Goal: Task Accomplishment & Management: Manage account settings

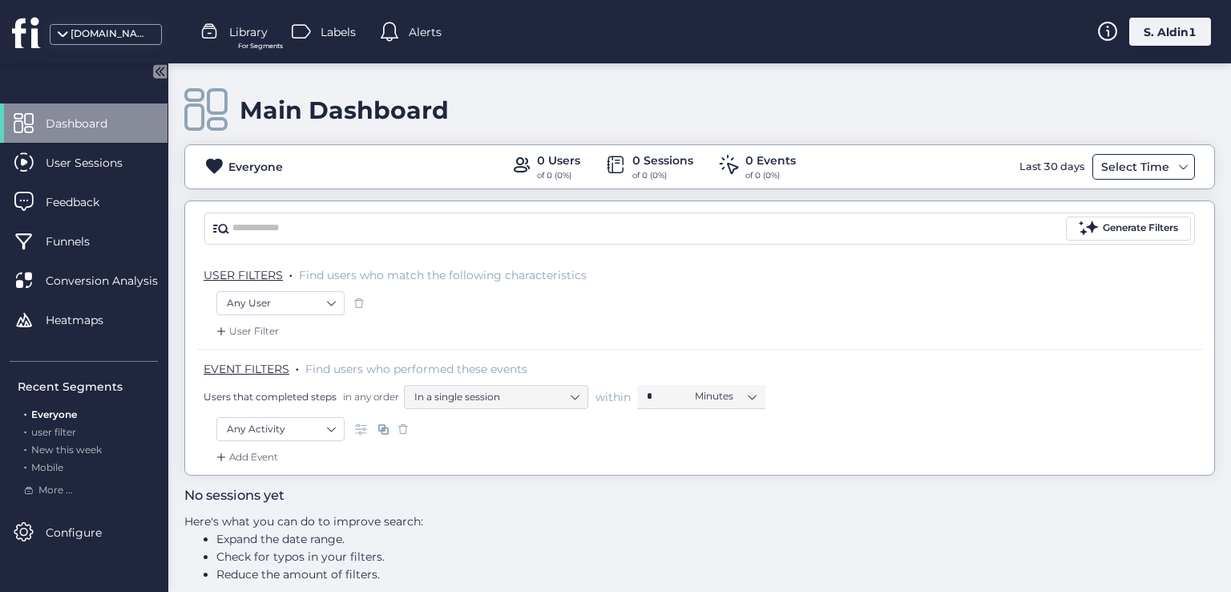
click at [1130, 164] on div "Select Time" at bounding box center [1136, 166] width 76 height 19
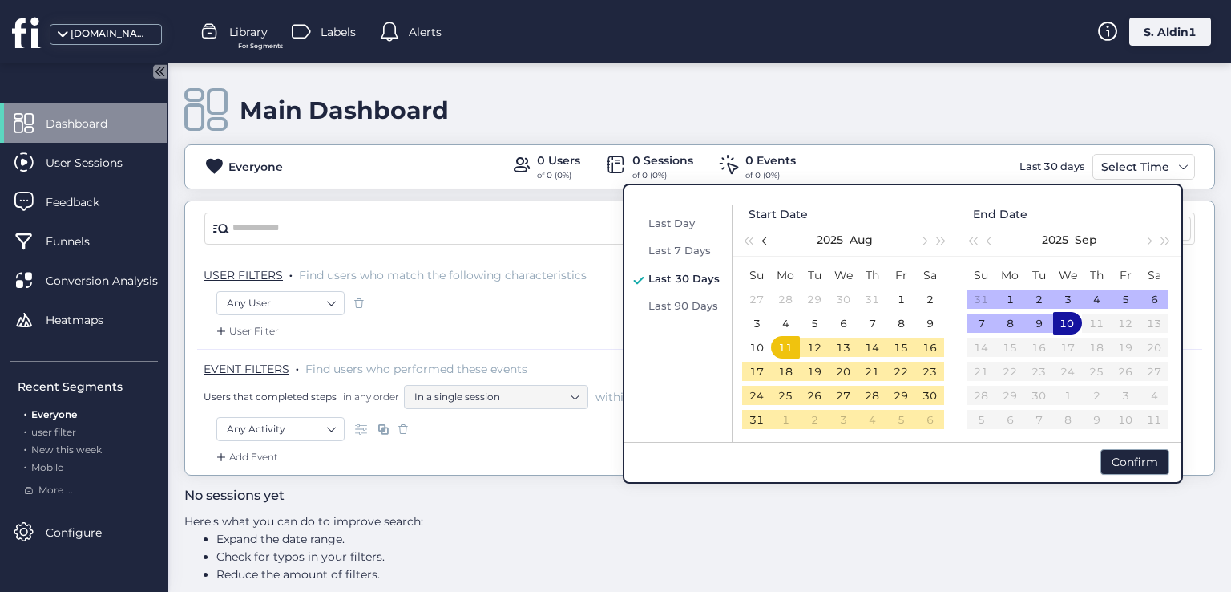
click at [765, 241] on span "button" at bounding box center [766, 240] width 8 height 8
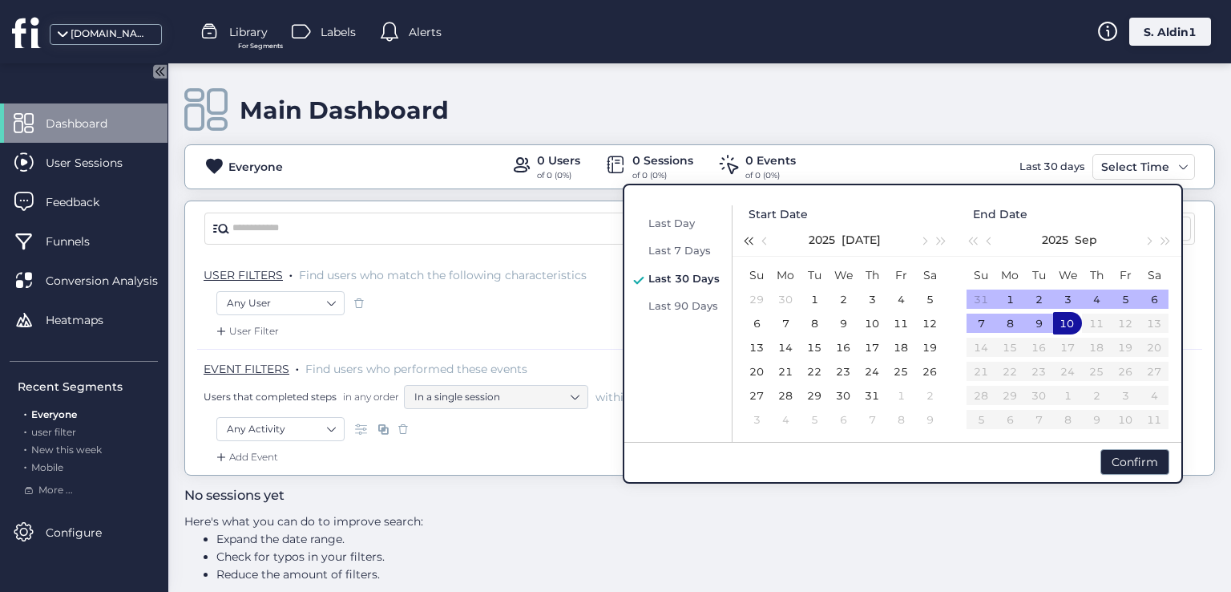
click at [739, 236] on button "button" at bounding box center [748, 240] width 18 height 32
click at [818, 376] on div "23" at bounding box center [814, 371] width 19 height 19
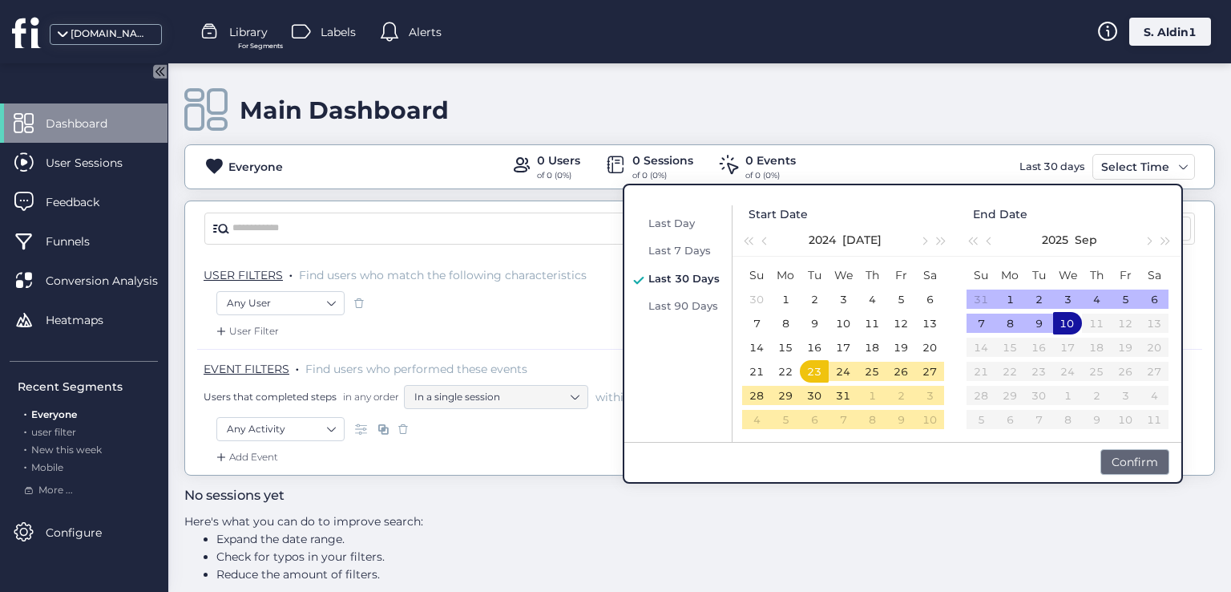
click at [1115, 466] on div "Confirm" at bounding box center [1135, 462] width 69 height 26
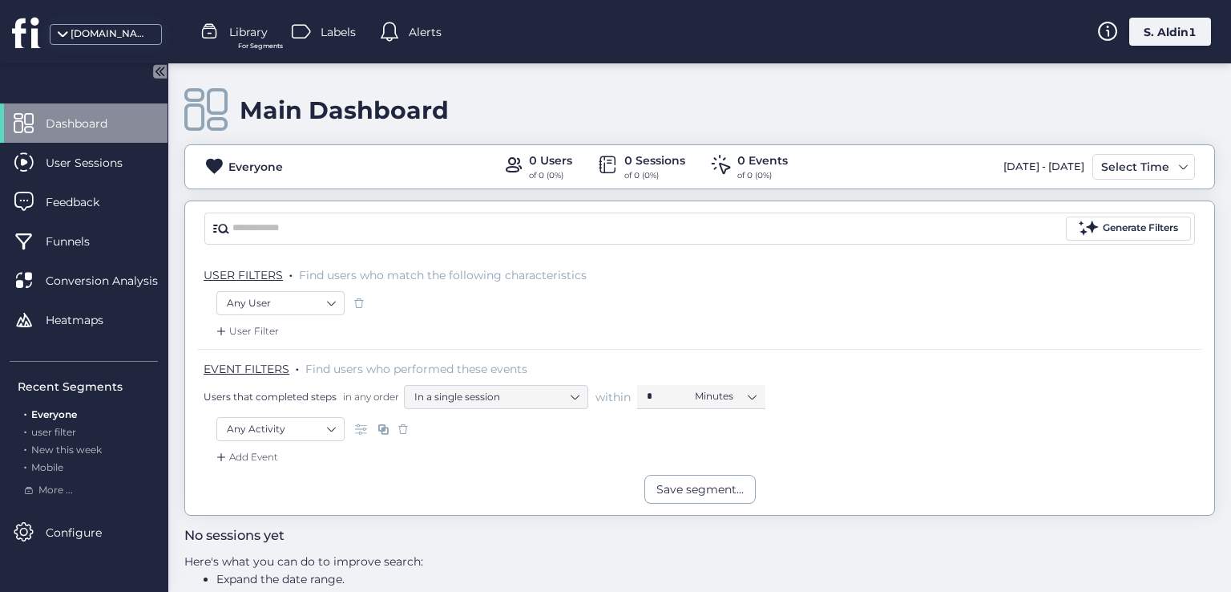
scroll to position [56, 0]
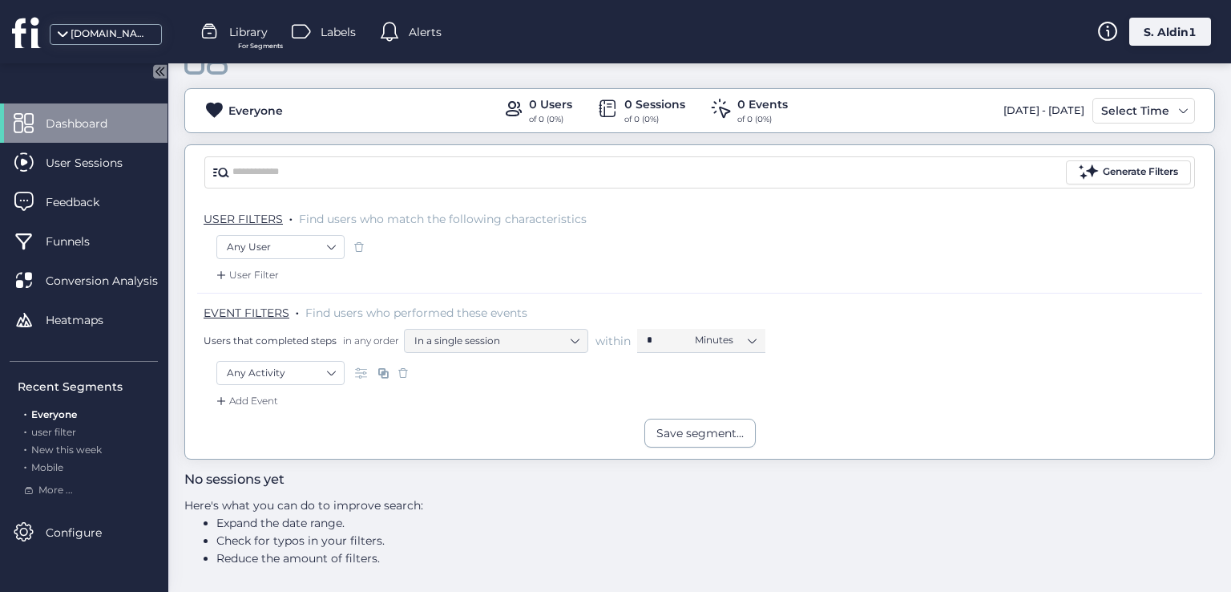
click at [1154, 24] on div "S. Aldin1" at bounding box center [1171, 32] width 82 height 28
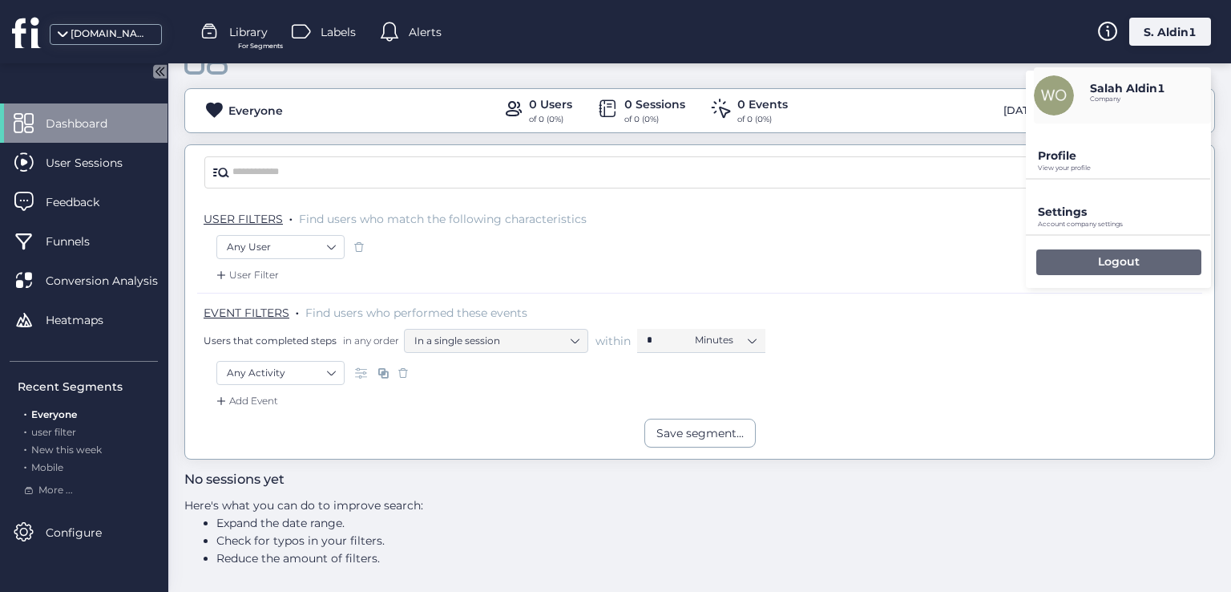
click at [1099, 261] on p "Logout" at bounding box center [1119, 261] width 42 height 14
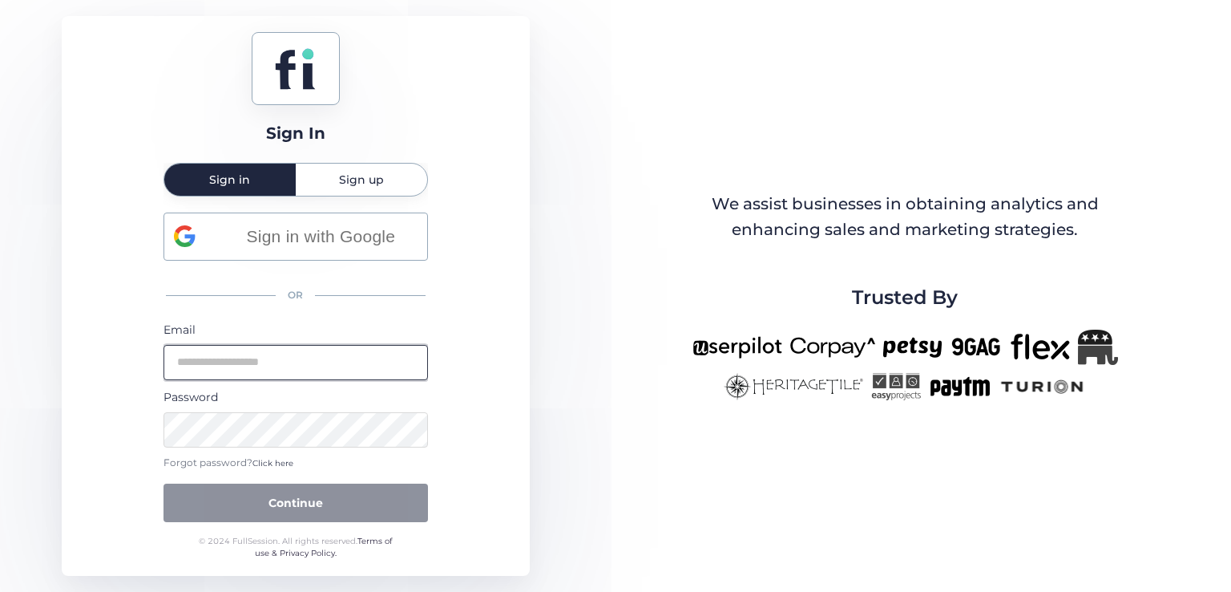
click at [295, 349] on input "email" at bounding box center [296, 362] width 265 height 35
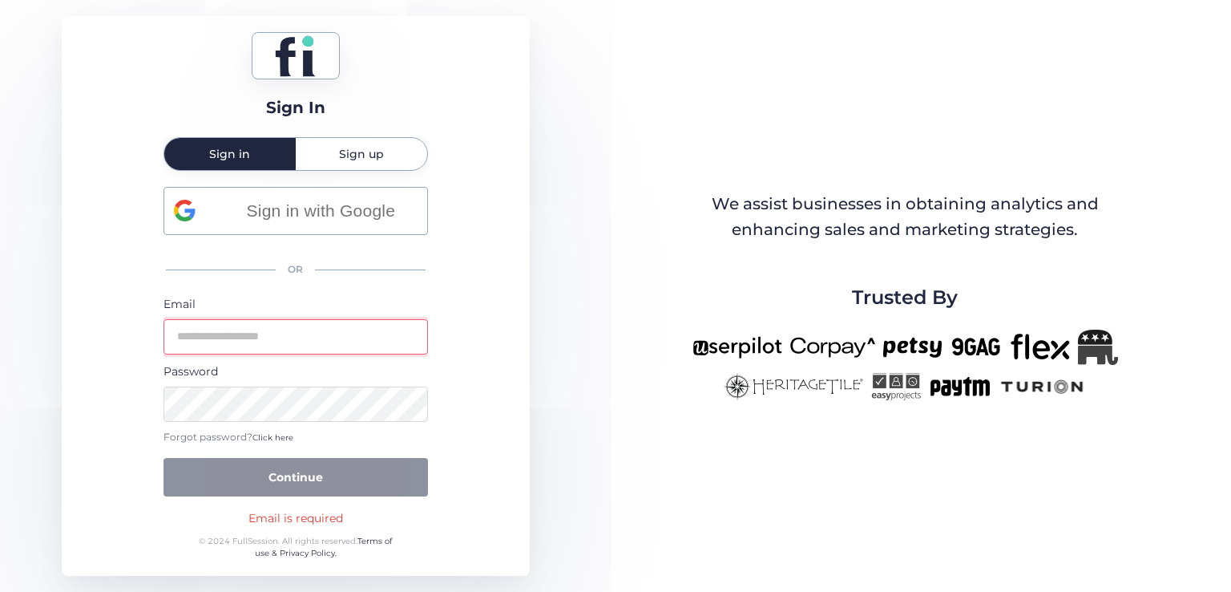
type input "**********"
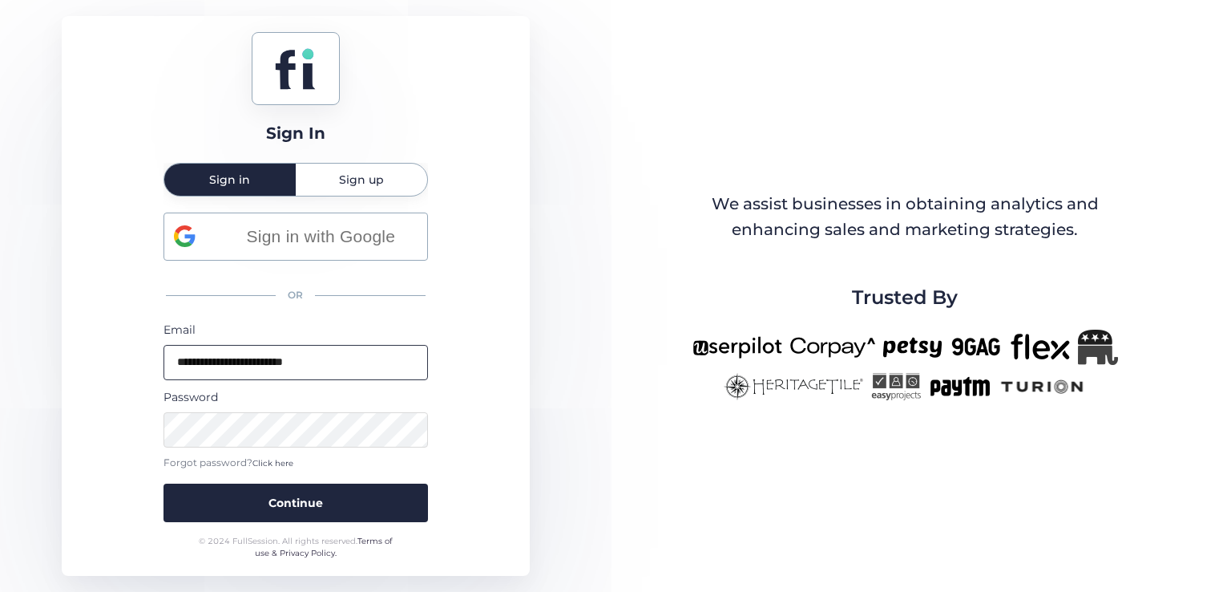
click at [164, 483] on button "Continue" at bounding box center [296, 502] width 265 height 38
